Goal: Task Accomplishment & Management: Manage account settings

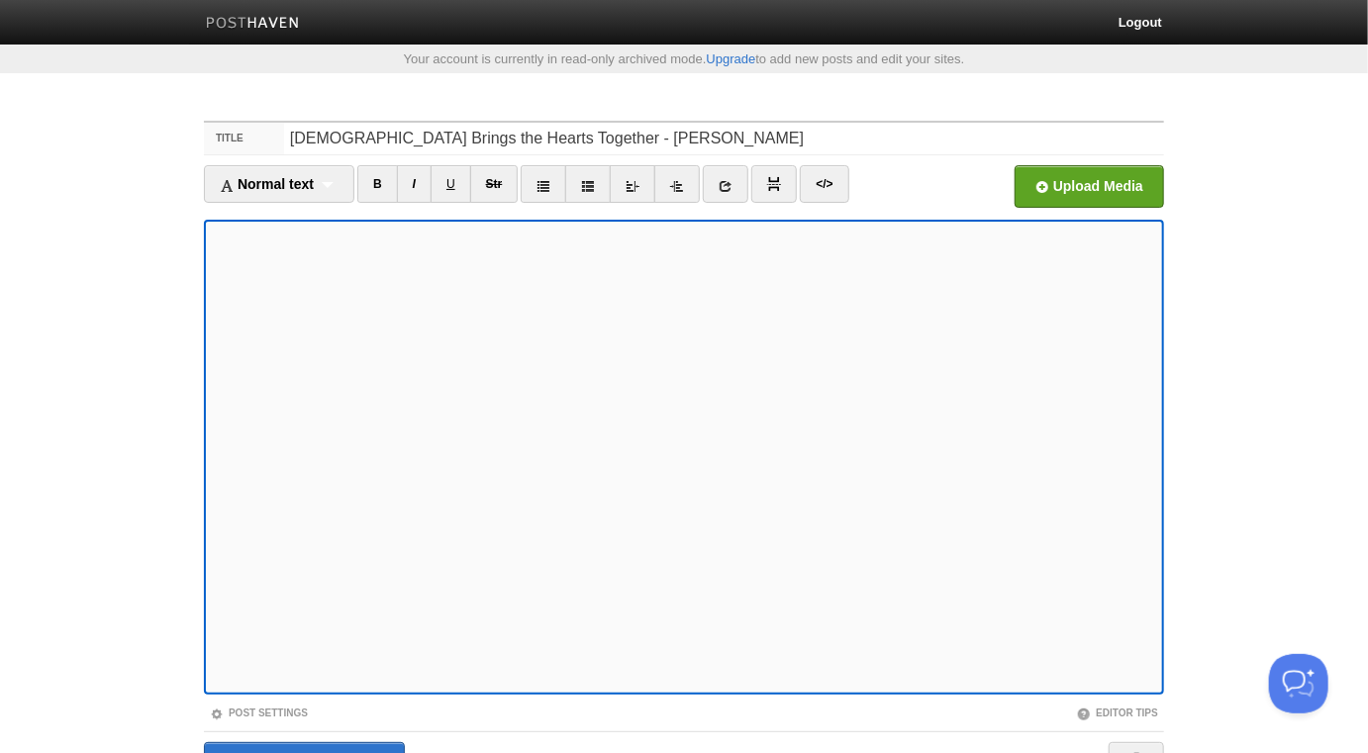
scroll to position [111, 0]
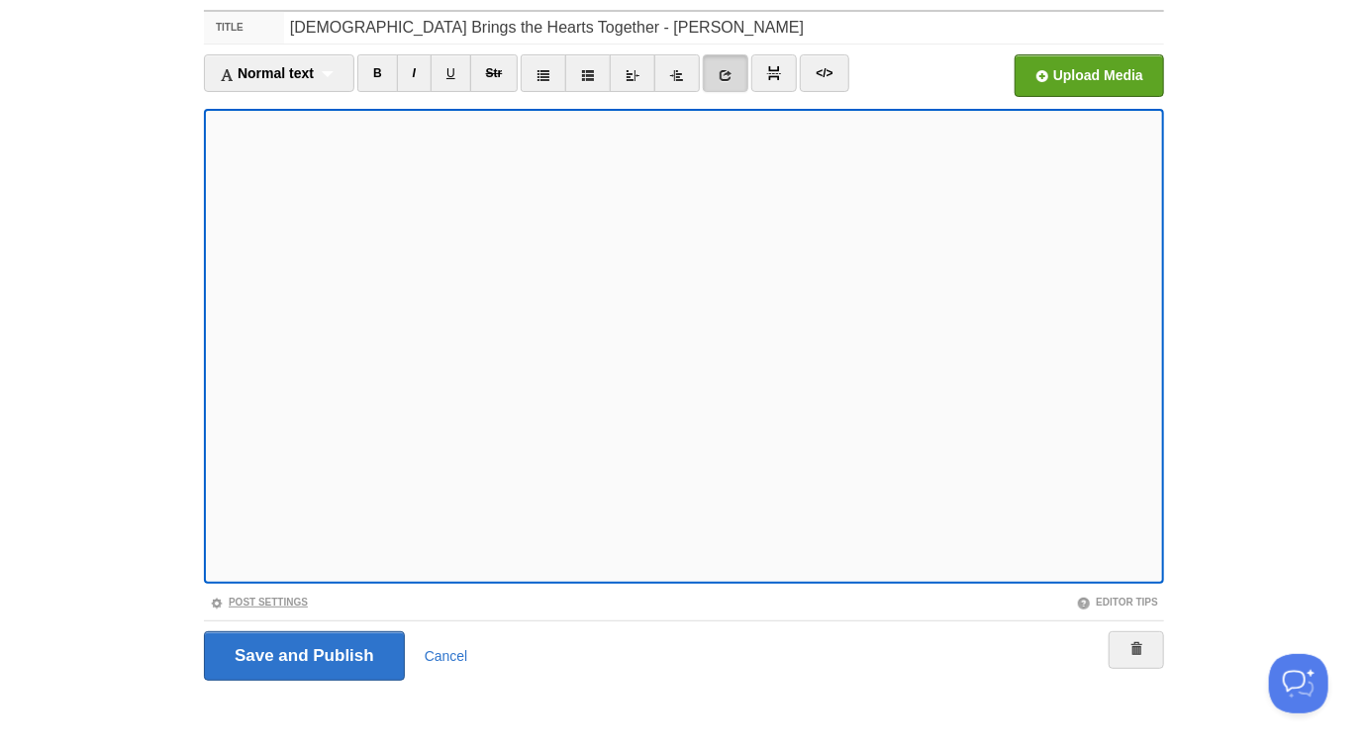
click at [281, 599] on link "Post Settings" at bounding box center [259, 602] width 98 height 11
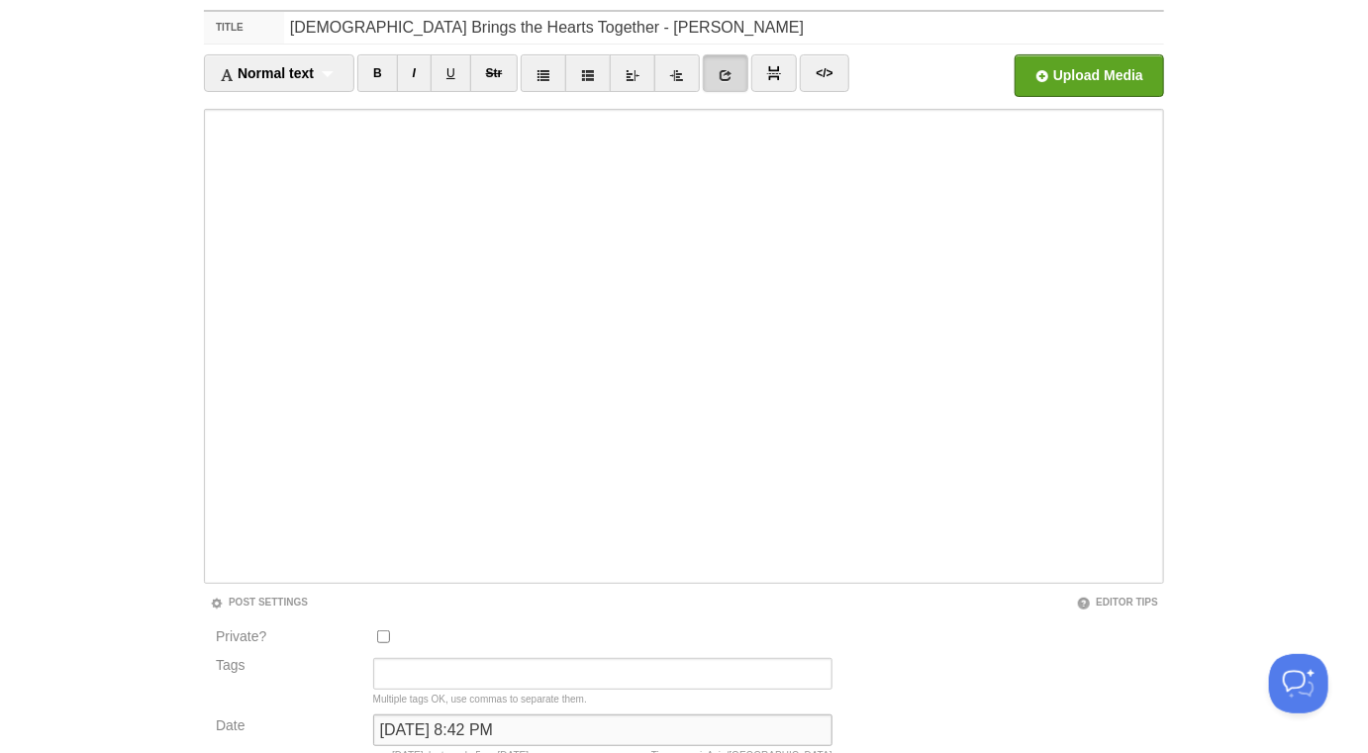
click at [466, 725] on input "[DATE] 8:42 PM" at bounding box center [602, 731] width 459 height 32
click at [466, 725] on input "September 25, 2025 at 8:42 PM" at bounding box center [602, 731] width 459 height 32
type input "now"
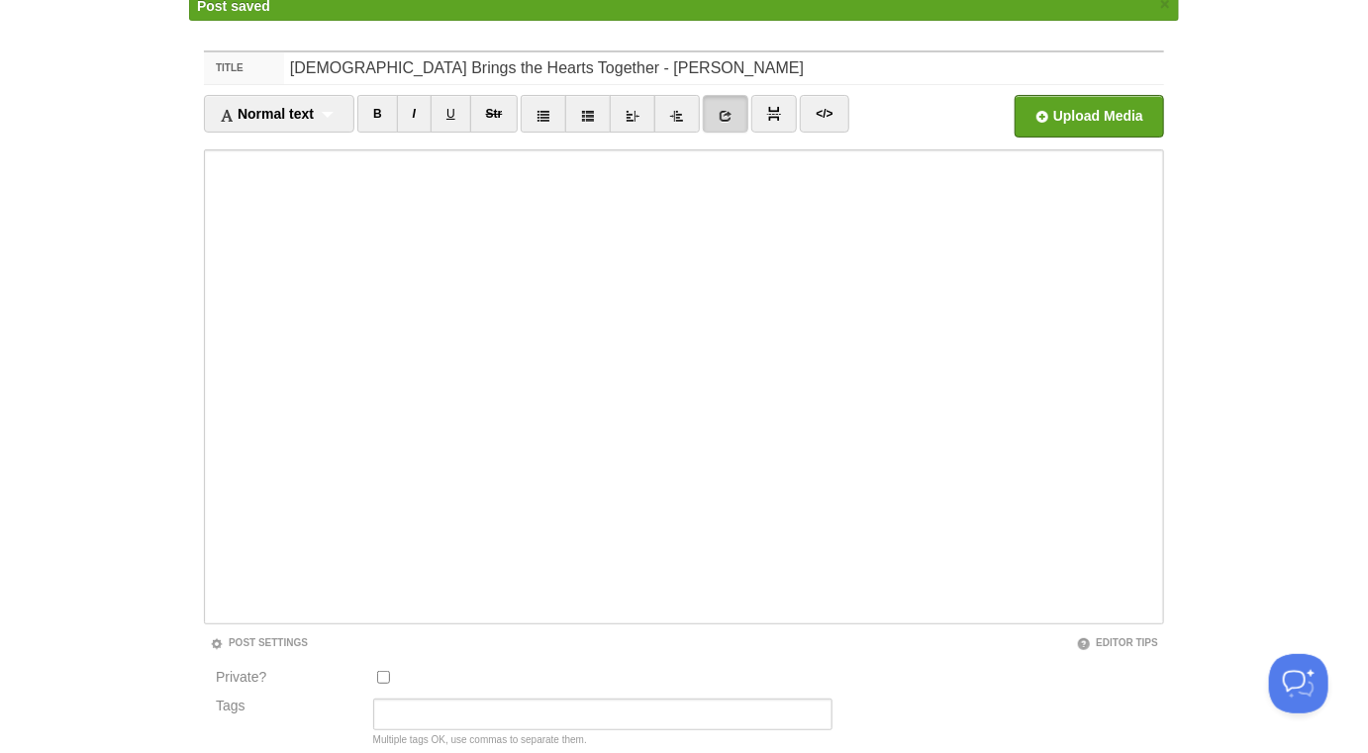
scroll to position [103, 0]
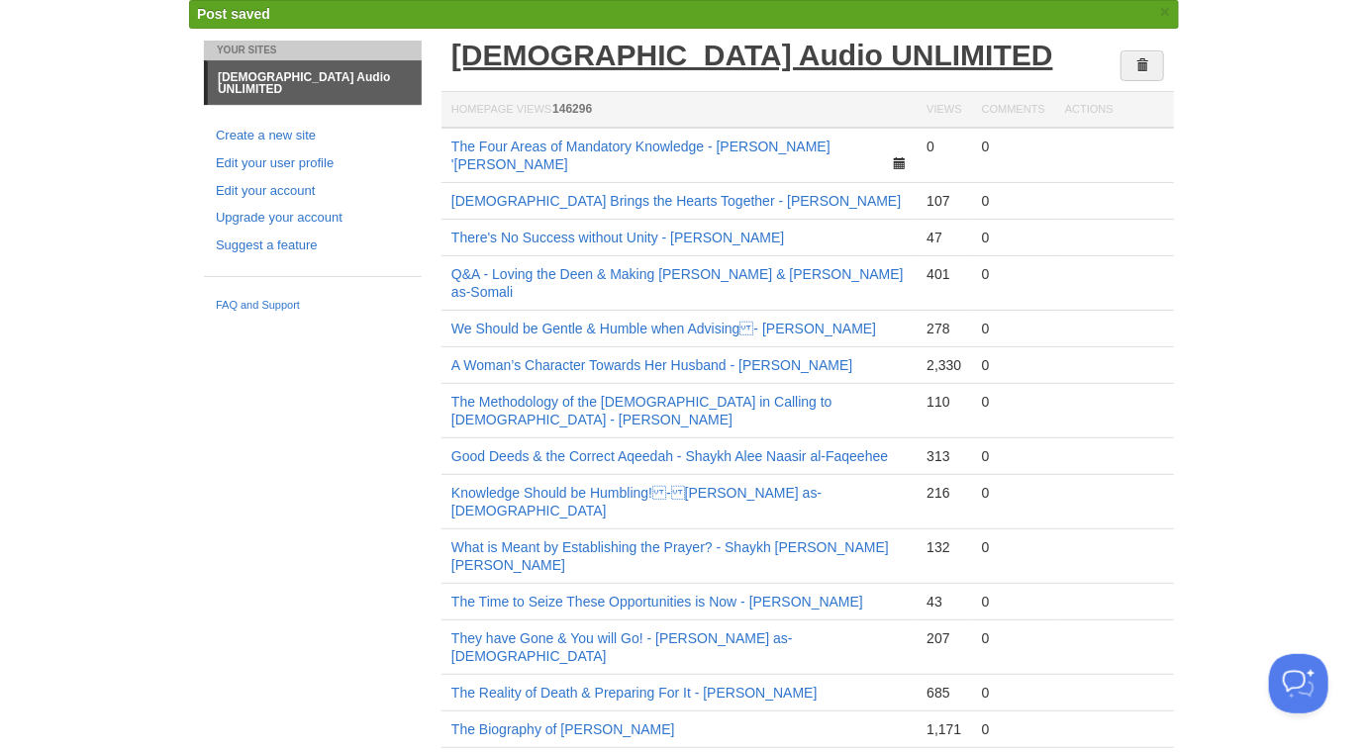
click at [713, 58] on link "[DEMOGRAPHIC_DATA] Audio UNLIMITED" at bounding box center [752, 55] width 602 height 33
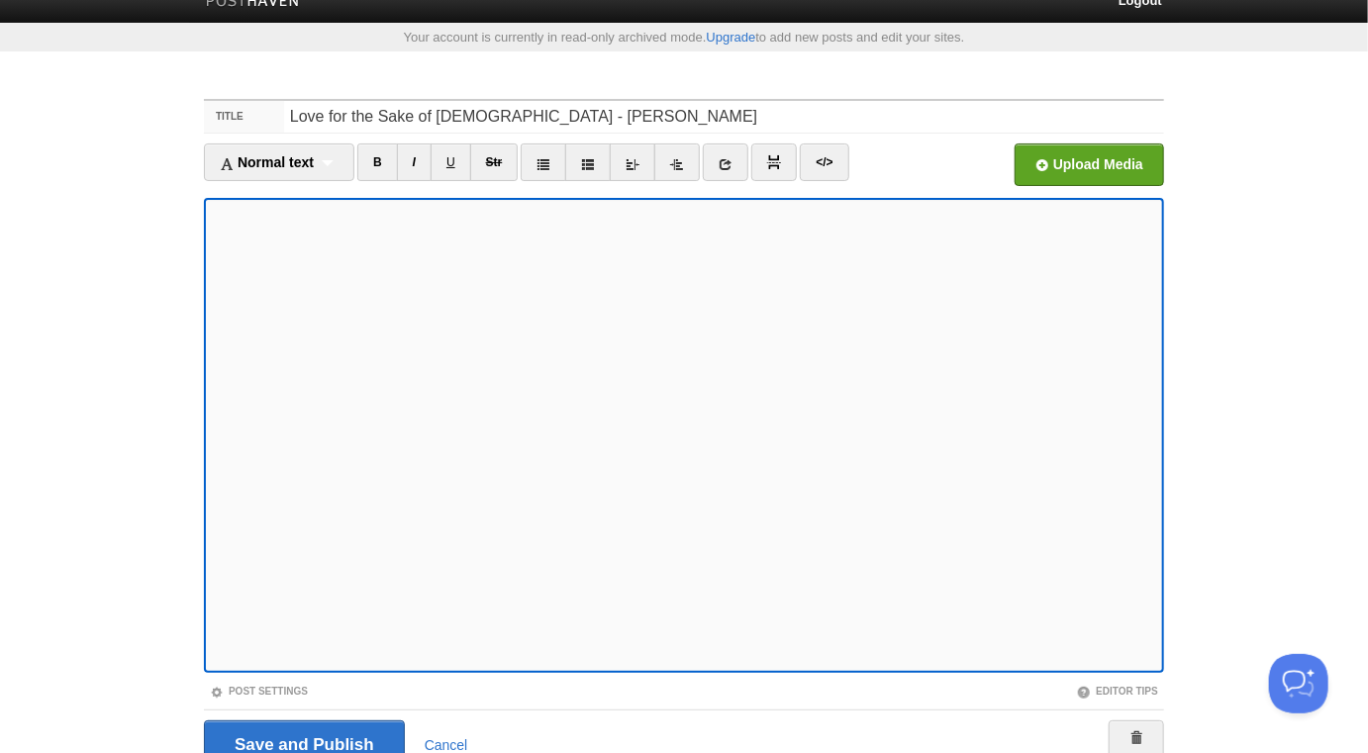
scroll to position [111, 0]
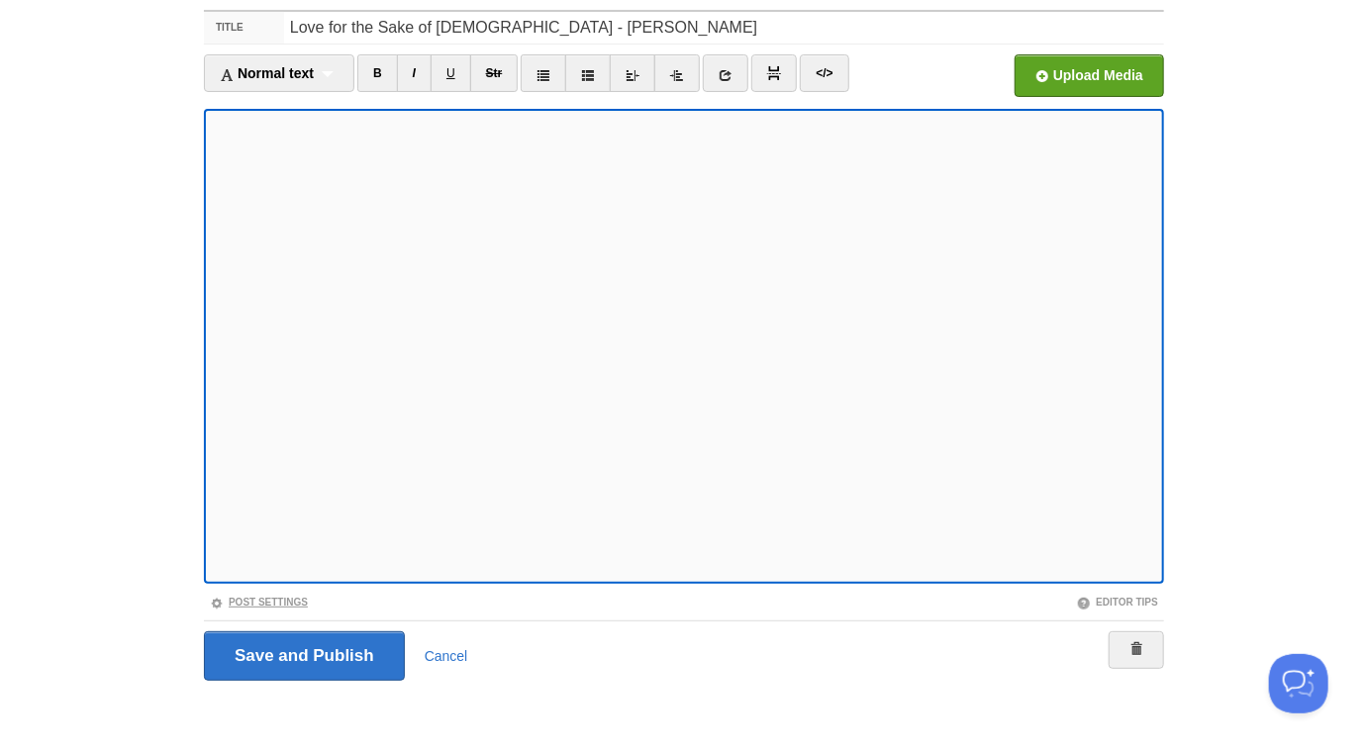
click at [289, 600] on link "Post Settings" at bounding box center [259, 602] width 98 height 11
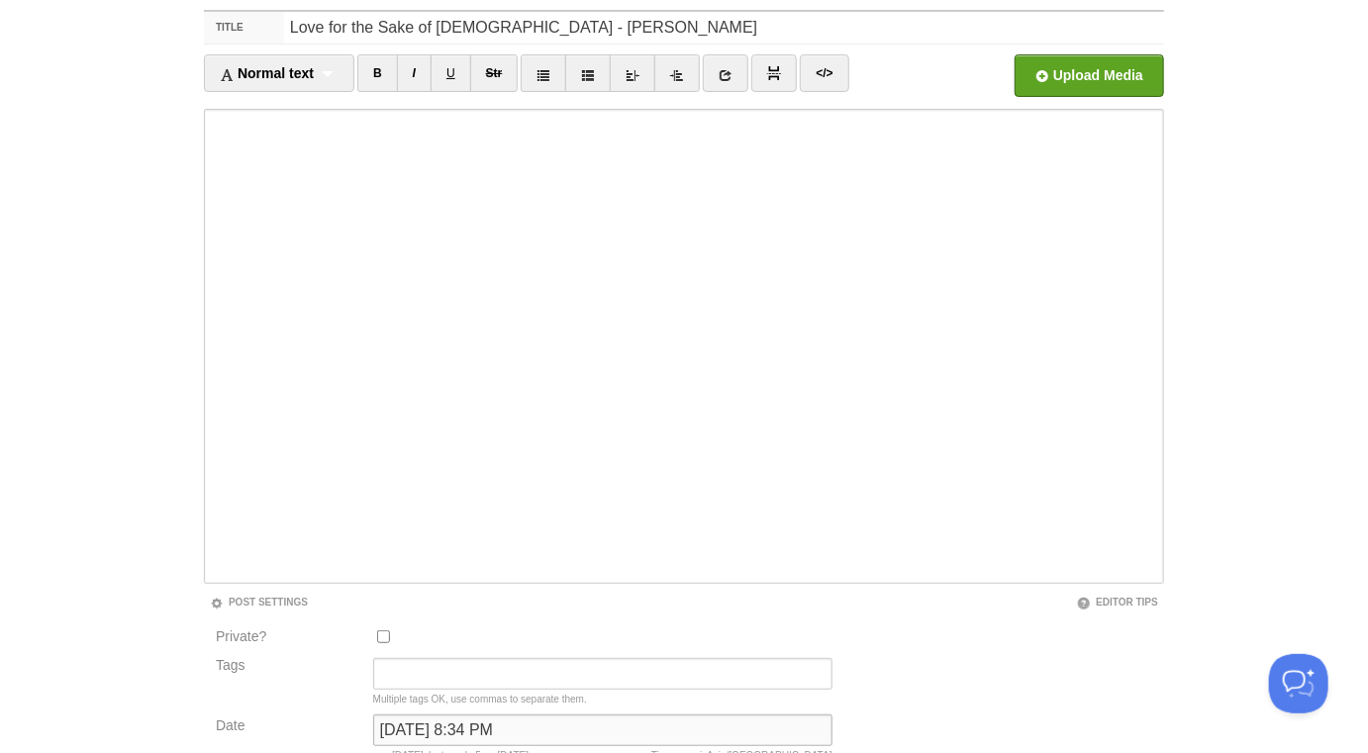
click at [458, 728] on input "December 9, 2024 at 8:34 PM" at bounding box center [602, 731] width 459 height 32
type input "now"
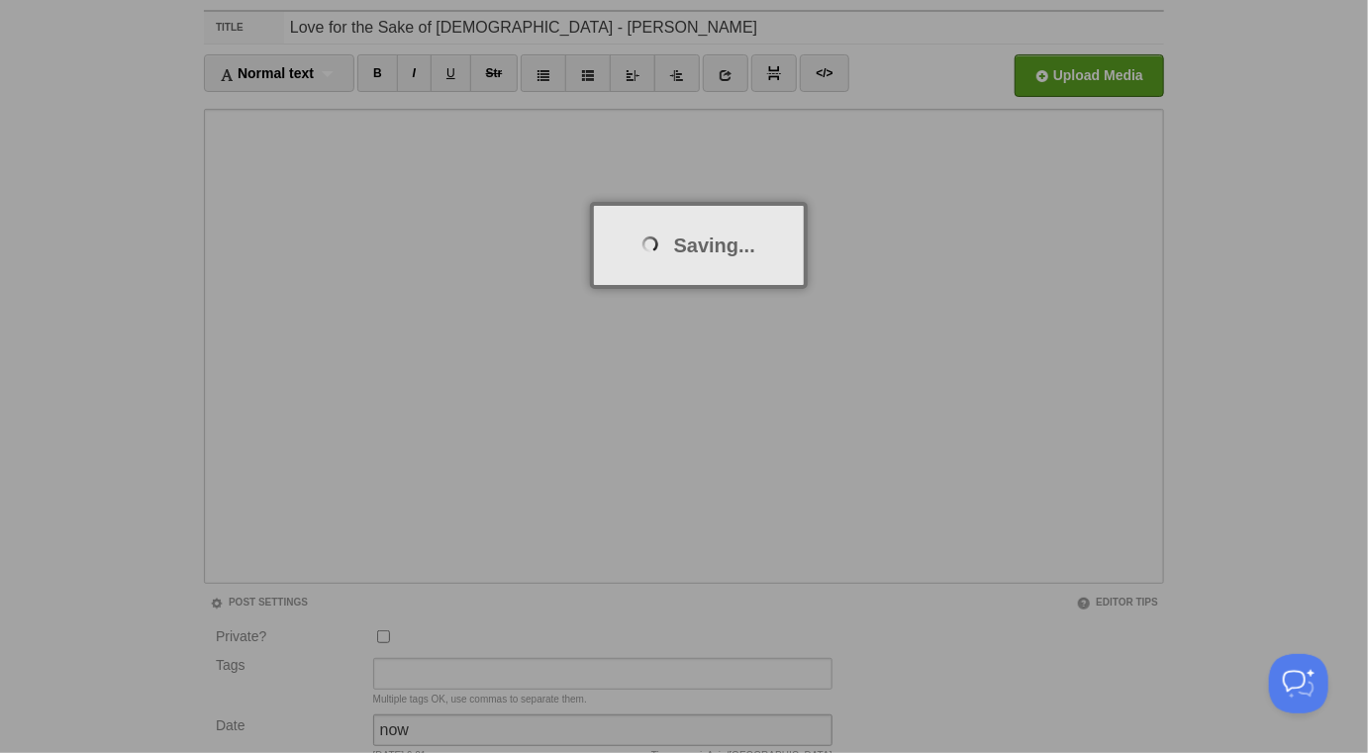
scroll to position [103, 0]
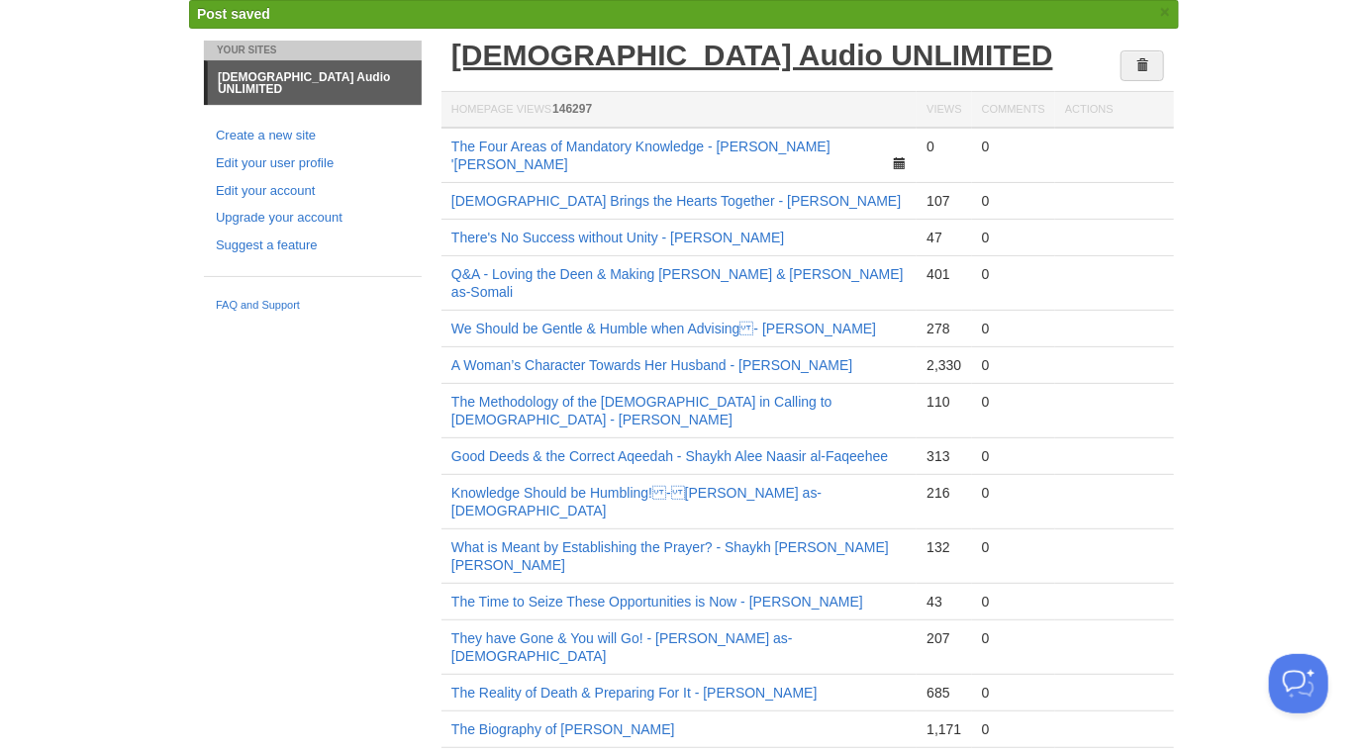
click at [676, 61] on link "[DEMOGRAPHIC_DATA] Audio UNLIMITED" at bounding box center [752, 55] width 602 height 33
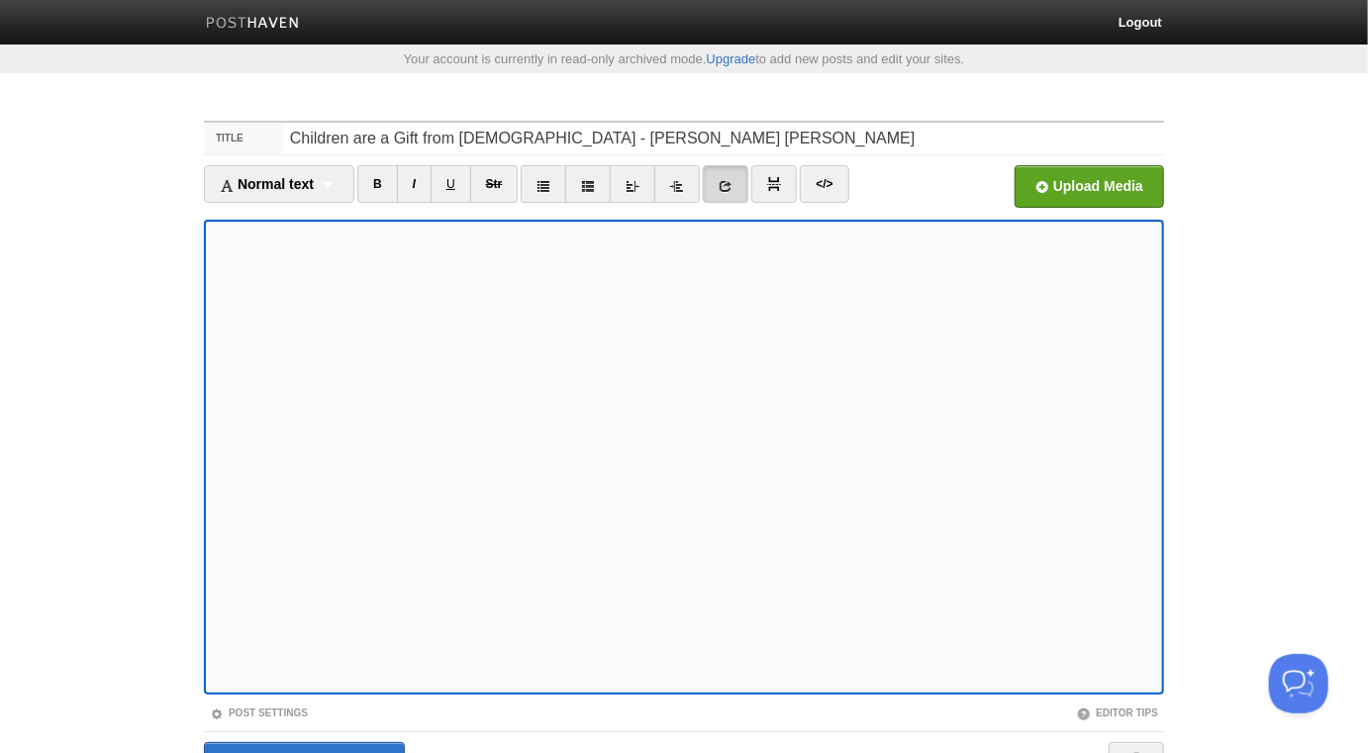
click at [282, 718] on div "Post Settings" at bounding box center [444, 713] width 480 height 17
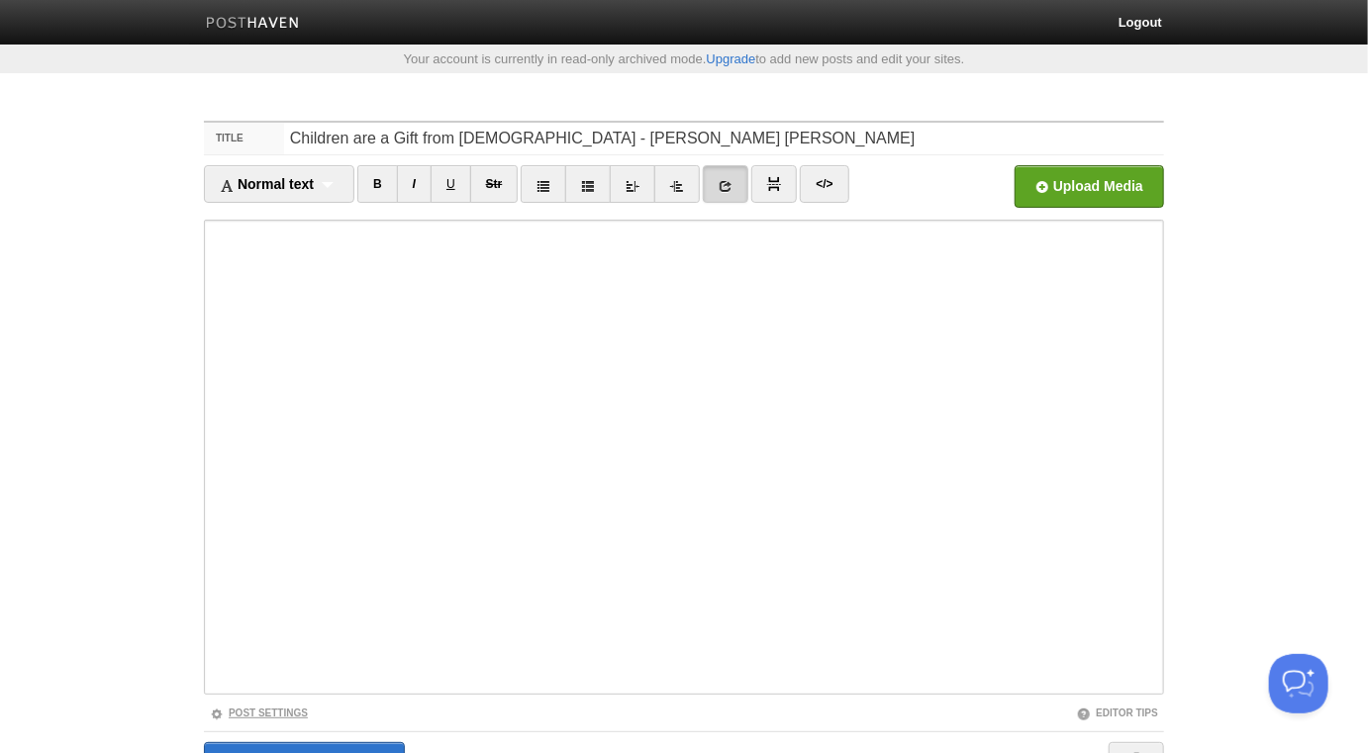
click at [282, 715] on link "Post Settings" at bounding box center [259, 713] width 98 height 11
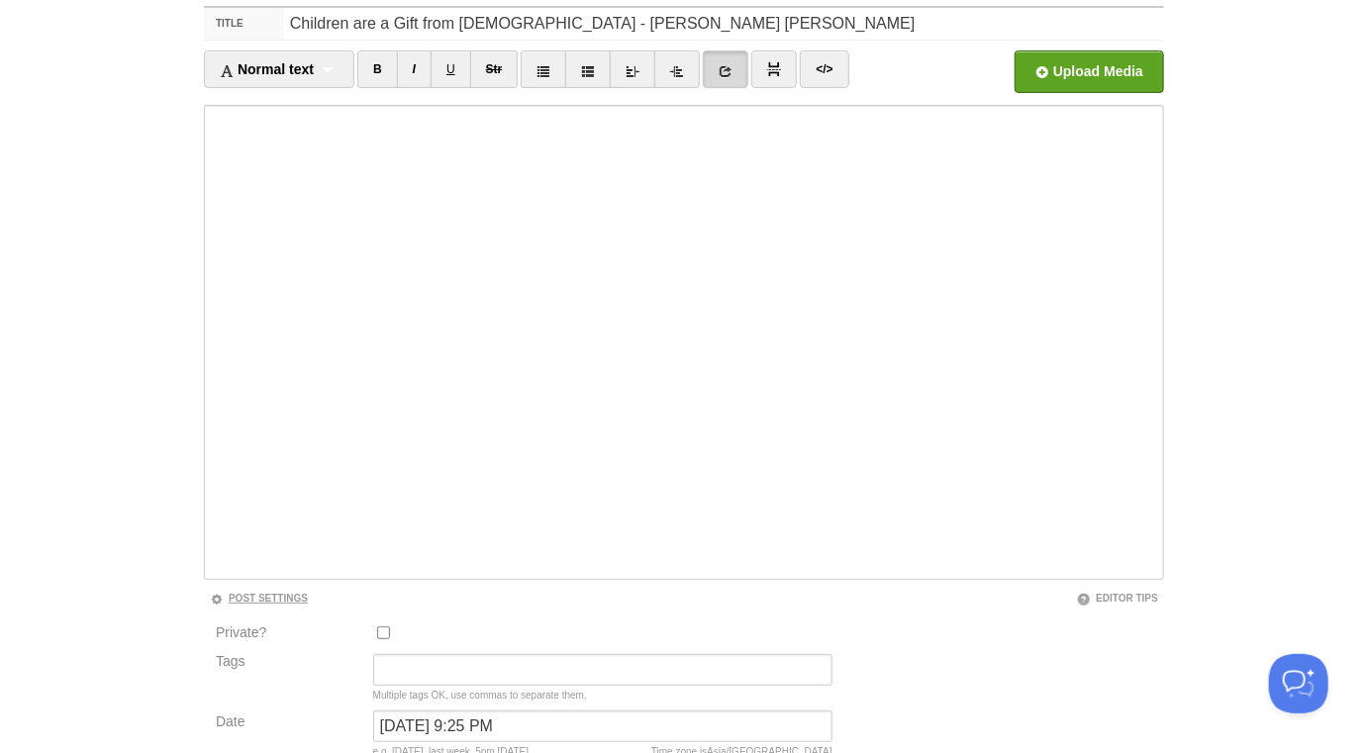
scroll to position [276, 0]
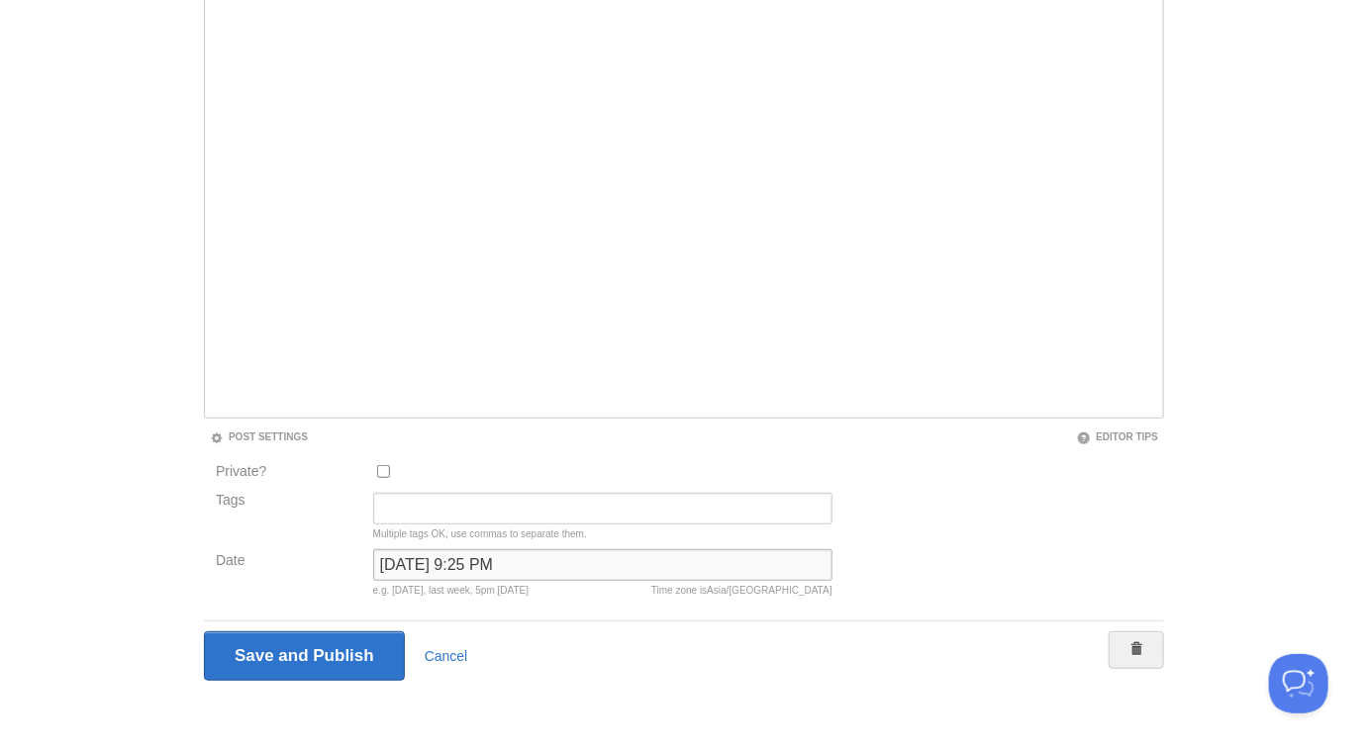
click at [401, 567] on input "[DATE] 9:25 PM" at bounding box center [602, 565] width 459 height 32
type input "b"
type input "now"
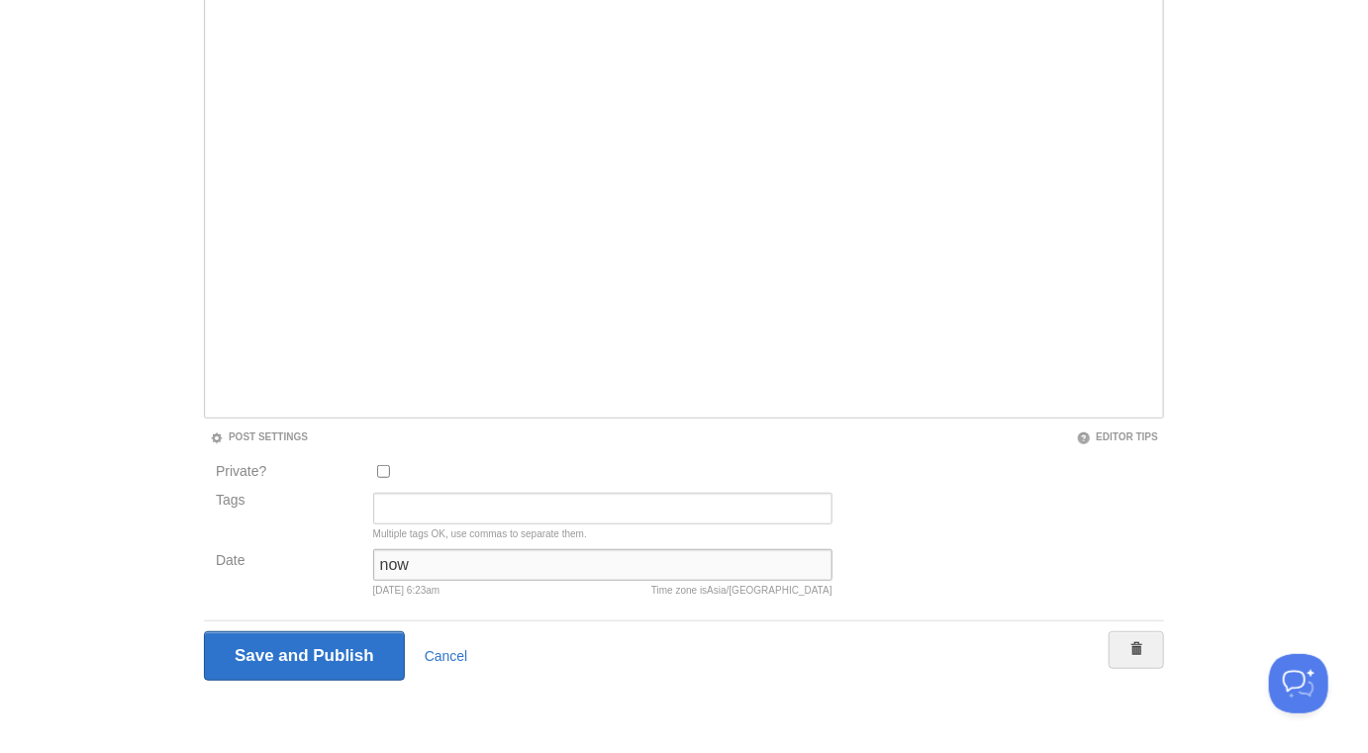
click at [204, 632] on input "Save and Publish" at bounding box center [304, 656] width 201 height 49
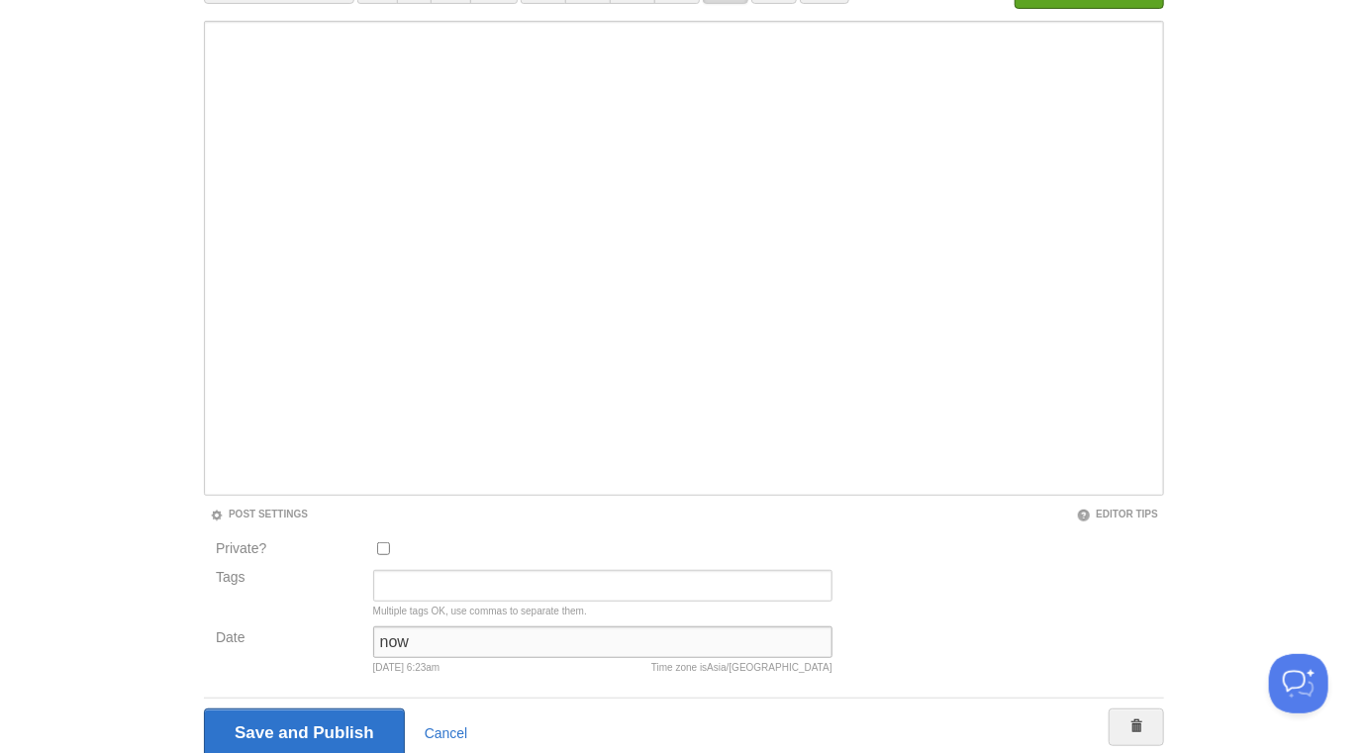
scroll to position [103, 0]
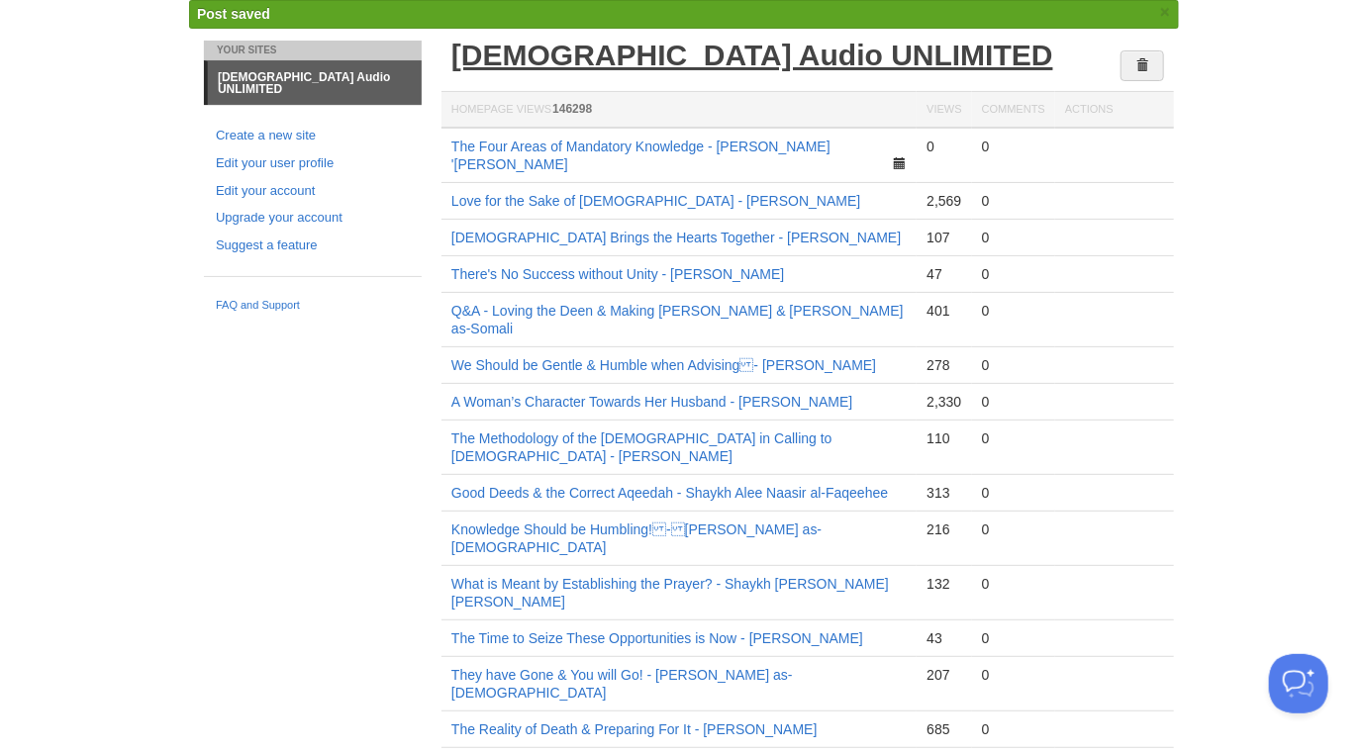
click at [572, 47] on link "[DEMOGRAPHIC_DATA] Audio UNLIMITED" at bounding box center [752, 55] width 602 height 33
